Goal: Find specific page/section: Find specific page/section

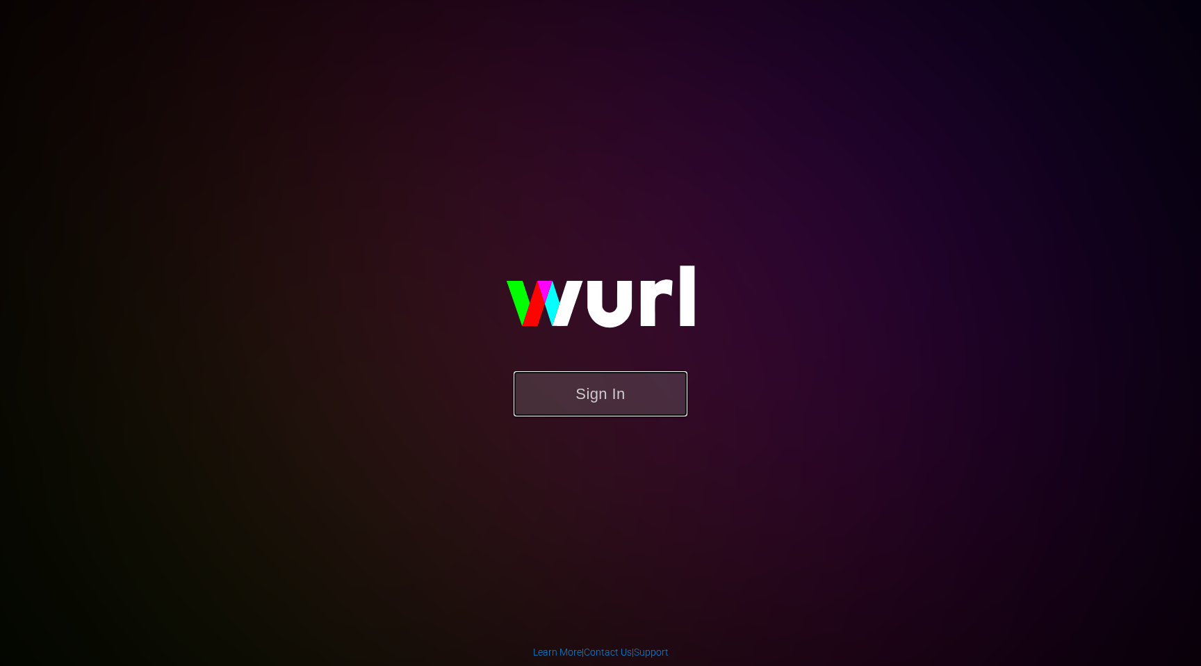
click at [600, 410] on button "Sign In" at bounding box center [601, 393] width 174 height 45
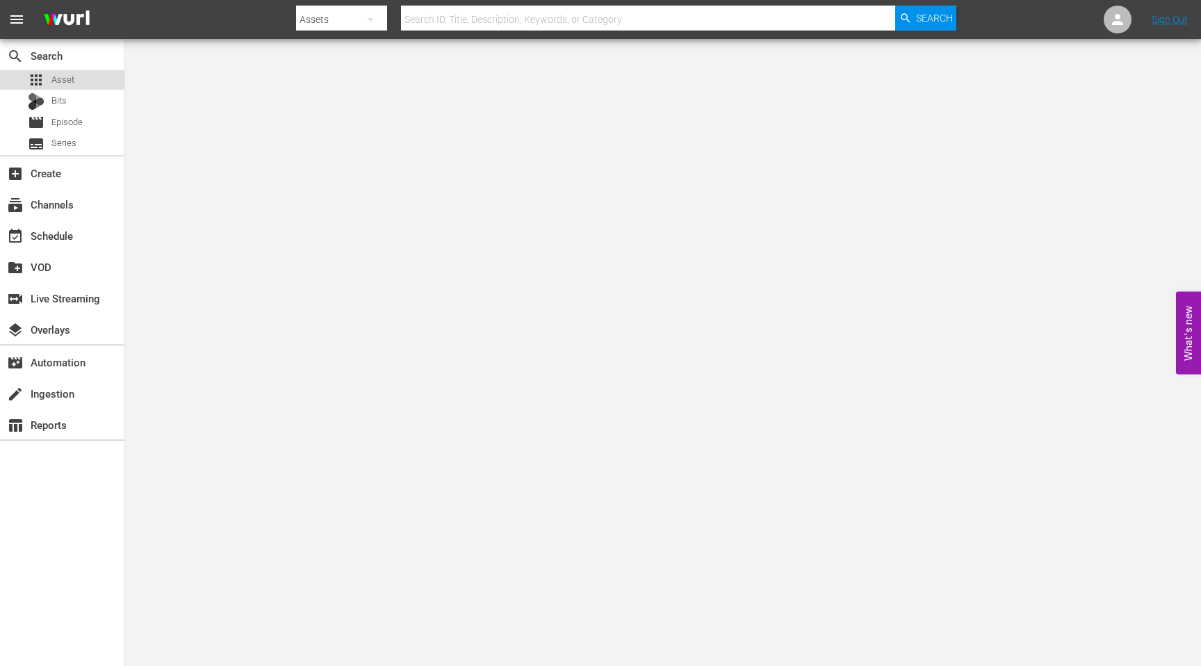
click at [46, 81] on div "apps Asset" at bounding box center [51, 79] width 47 height 19
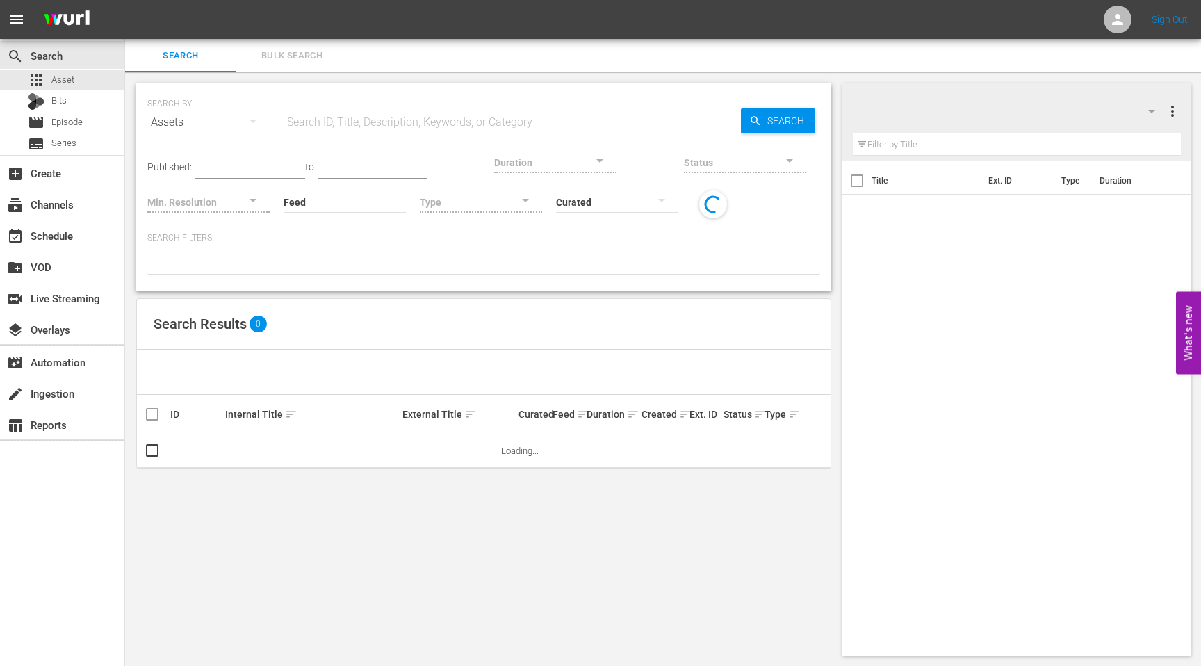
click at [416, 124] on input "text" at bounding box center [512, 122] width 457 height 33
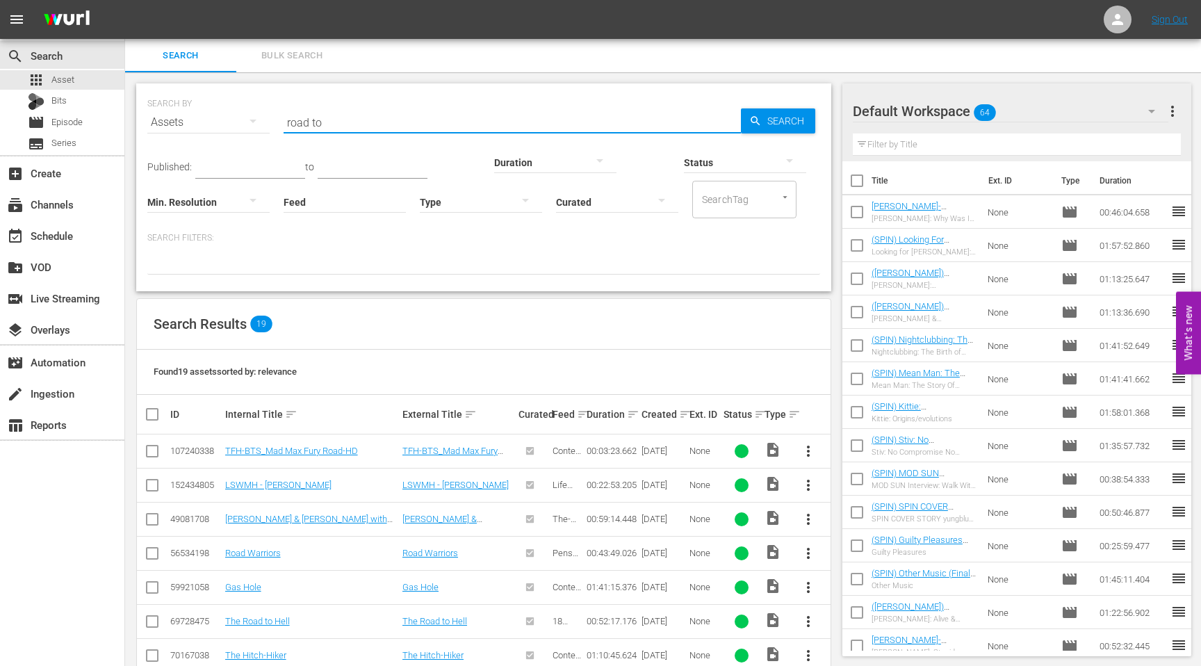
click at [407, 124] on input "road to" at bounding box center [512, 122] width 457 height 33
paste input "Road To Dharma"
type input "Road To Dharma"
